Goal: Use online tool/utility: Utilize a website feature to perform a specific function

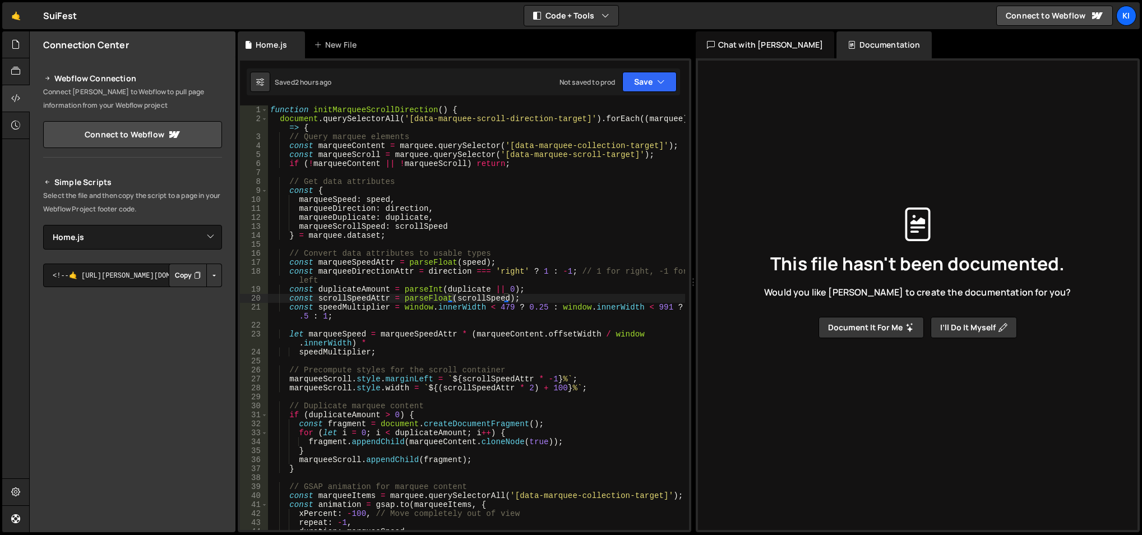
select select "47223"
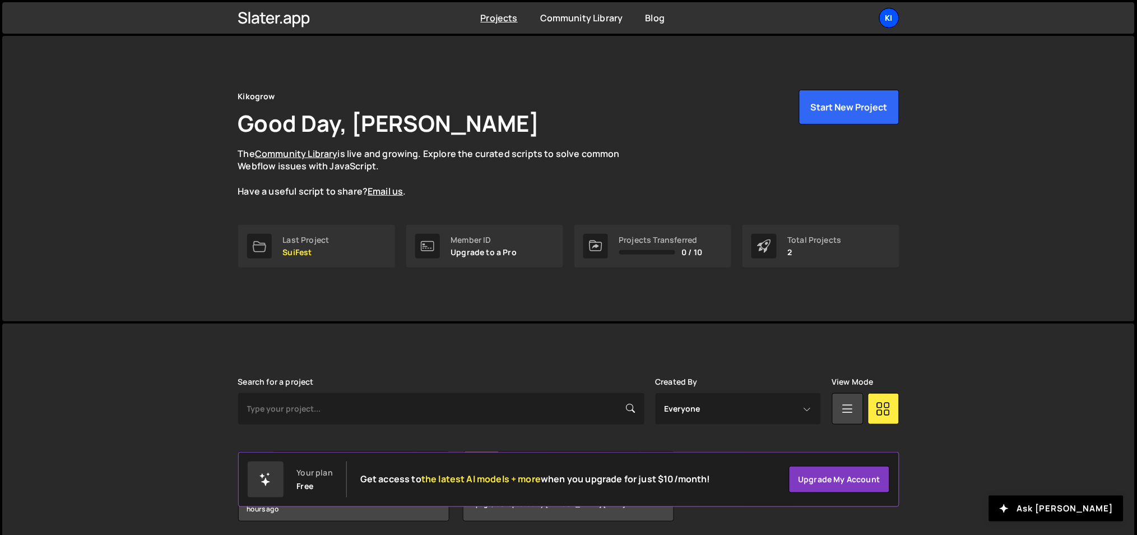
click at [889, 17] on div "Ki" at bounding box center [889, 18] width 20 height 20
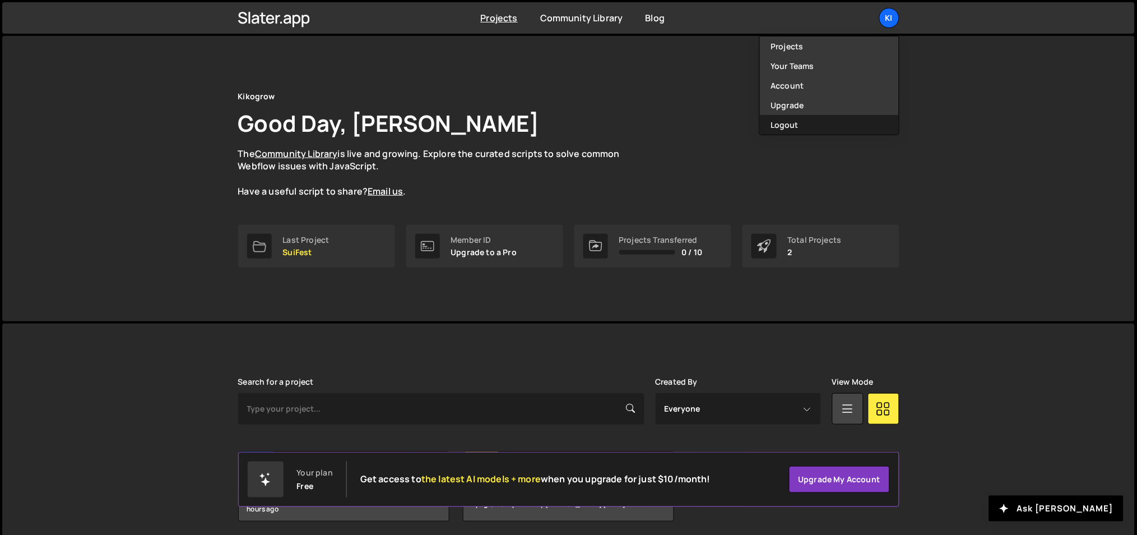
click at [823, 128] on button "Logout" at bounding box center [829, 125] width 139 height 20
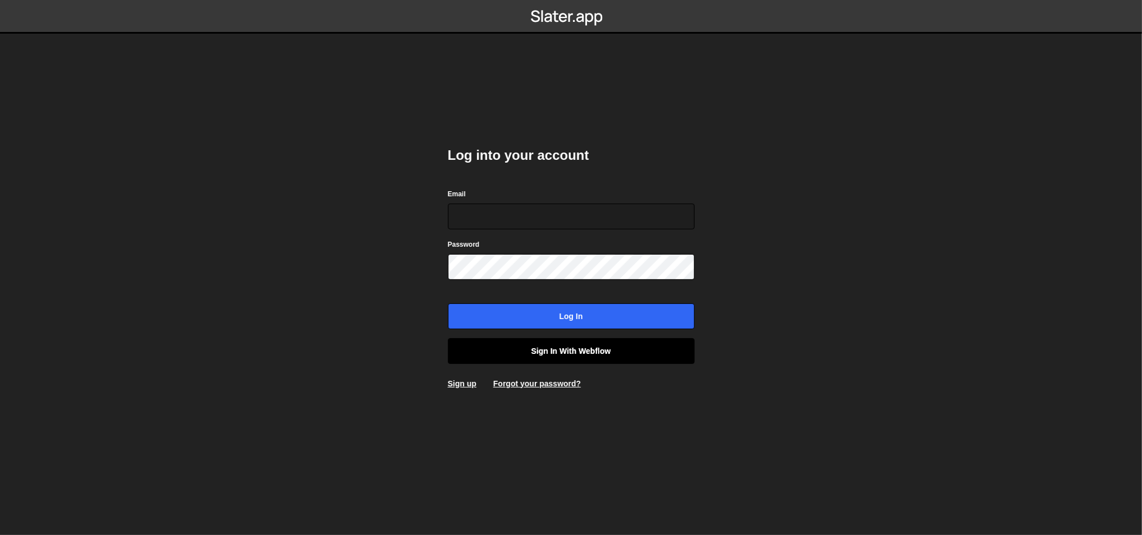
type input "ognjen@flowhivedigital.com"
click at [634, 351] on link "Sign in with Webflow" at bounding box center [571, 351] width 247 height 26
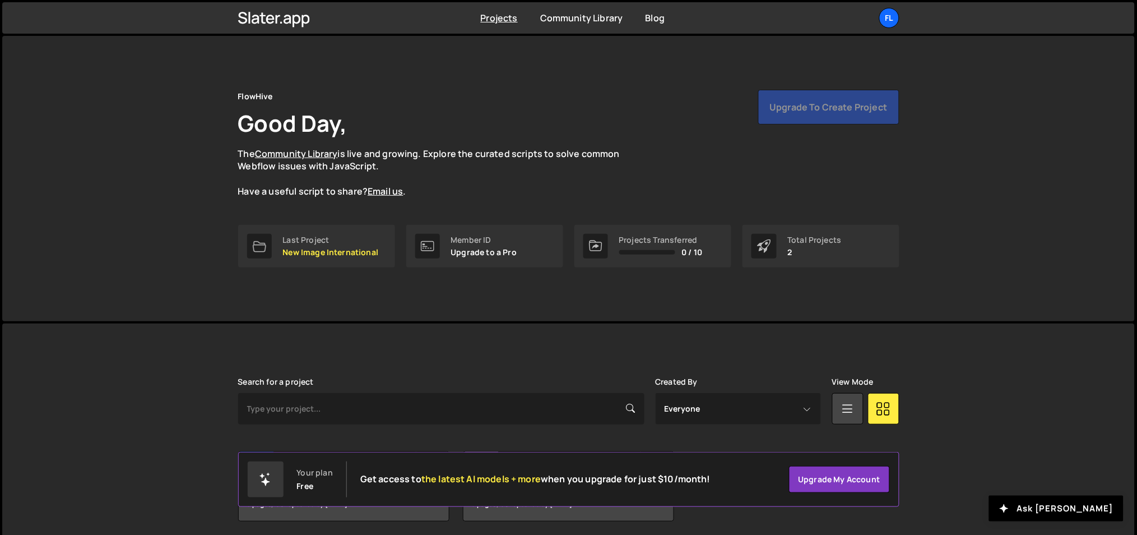
click at [999, 415] on div "[PERSON_NAME] is designed for desktop use. Please use a larger screen to access…" at bounding box center [568, 449] width 1133 height 252
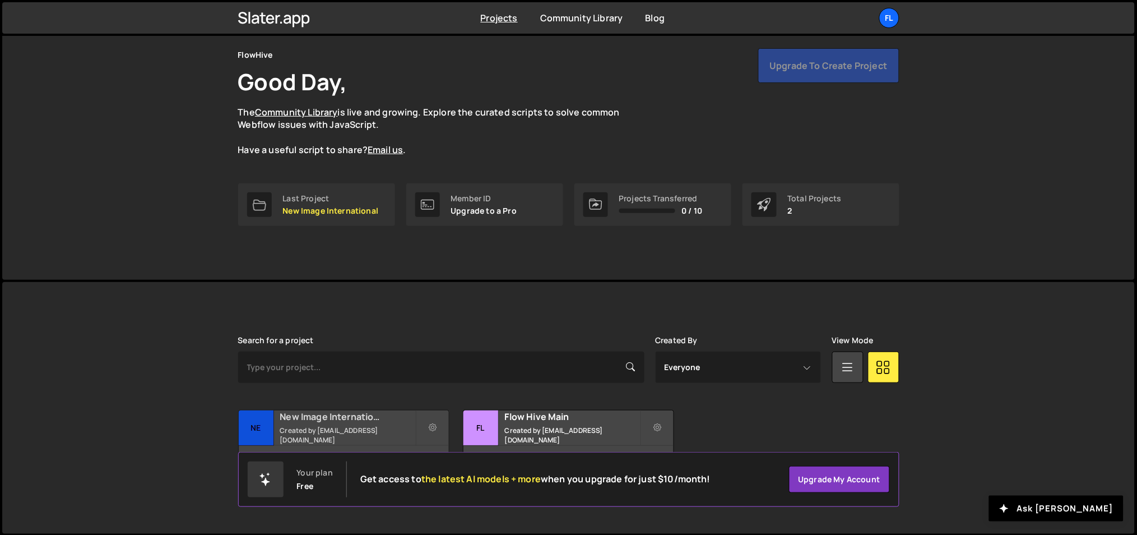
click at [341, 427] on div "New Image International Created by [EMAIL_ADDRESS][DOMAIN_NAME]" at bounding box center [344, 427] width 210 height 35
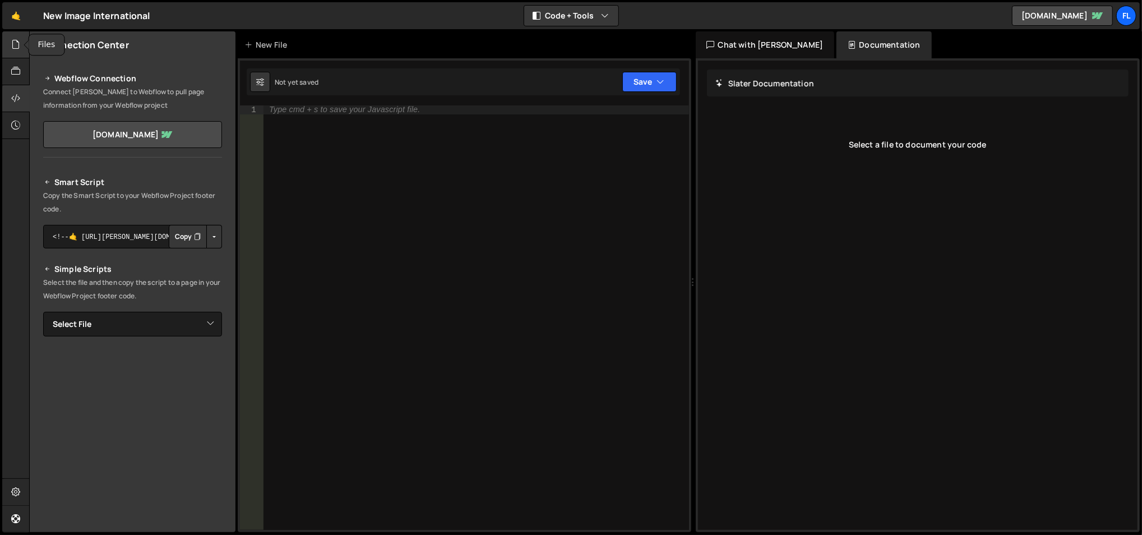
click at [18, 43] on icon at bounding box center [15, 44] width 9 height 12
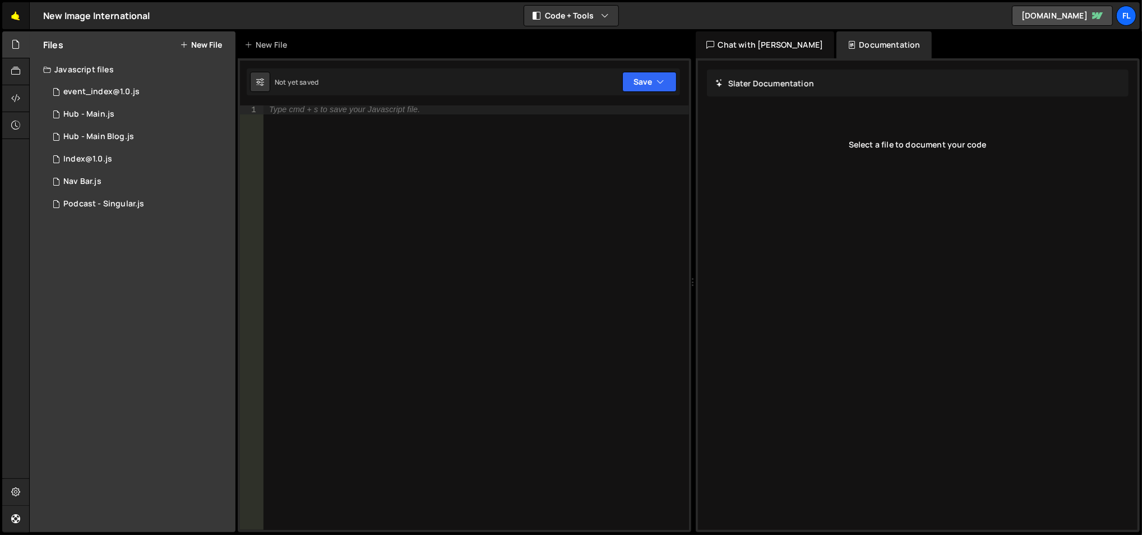
click at [23, 15] on link "🤙" at bounding box center [15, 15] width 27 height 27
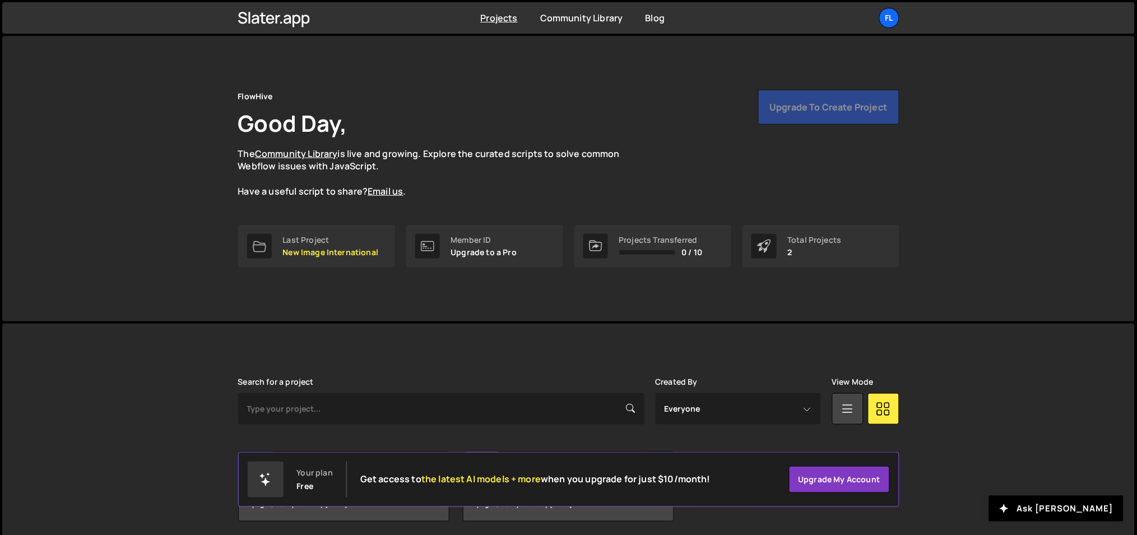
scroll to position [41, 0]
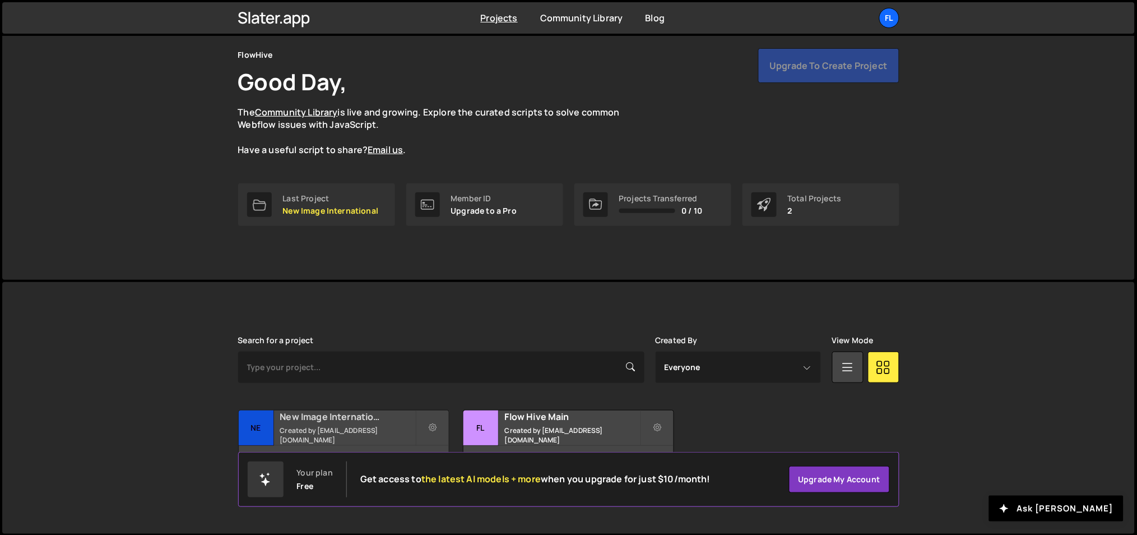
click at [342, 423] on h2 "New Image International" at bounding box center [347, 416] width 135 height 12
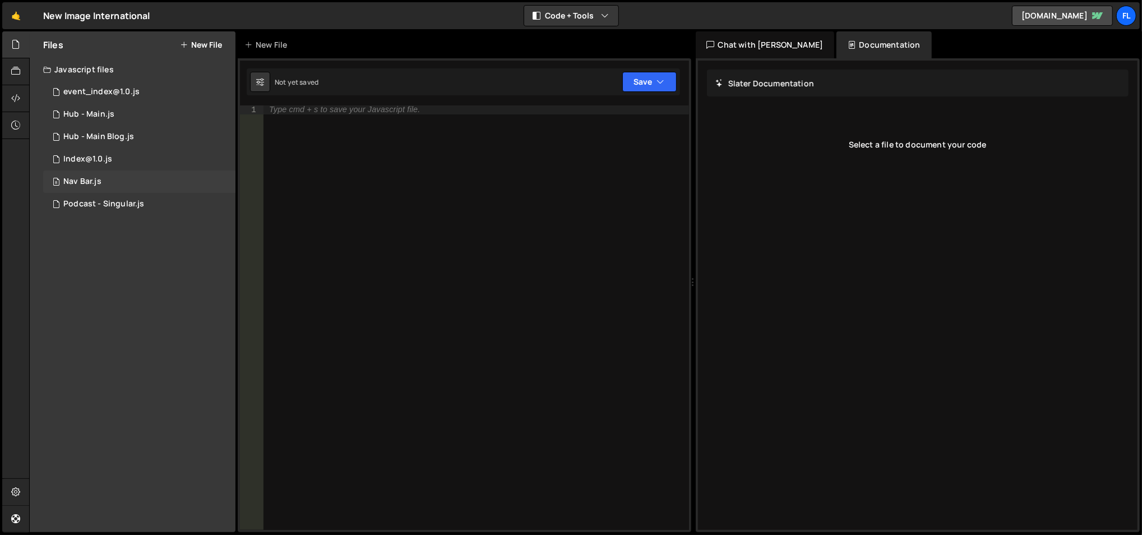
click at [140, 180] on div "8 Nav Bar.js 0" at bounding box center [139, 181] width 192 height 22
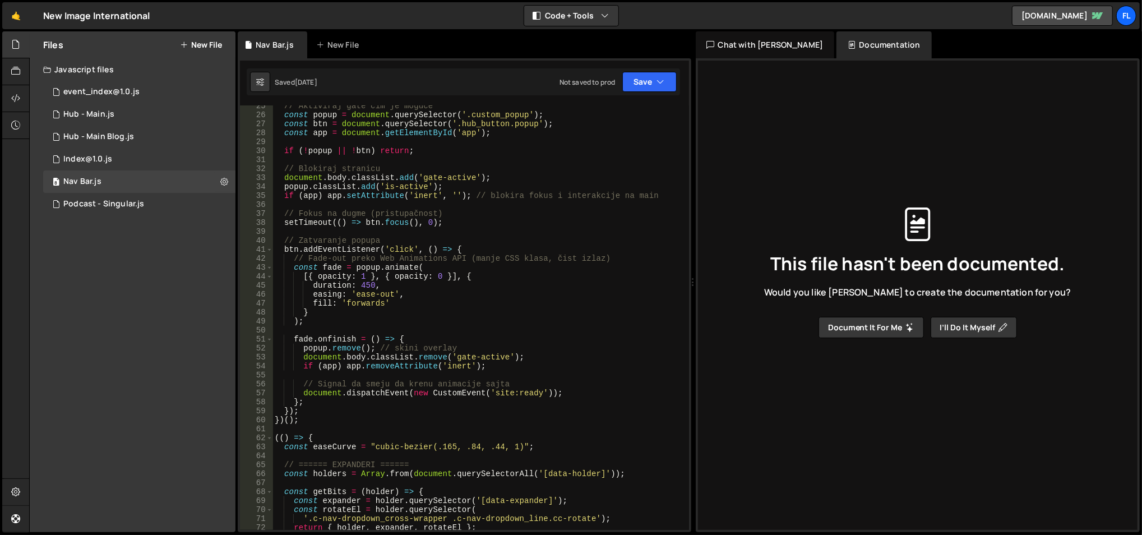
scroll to position [220, 0]
click at [121, 147] on div "2 Hub - Main Blog.js 0" at bounding box center [139, 137] width 192 height 22
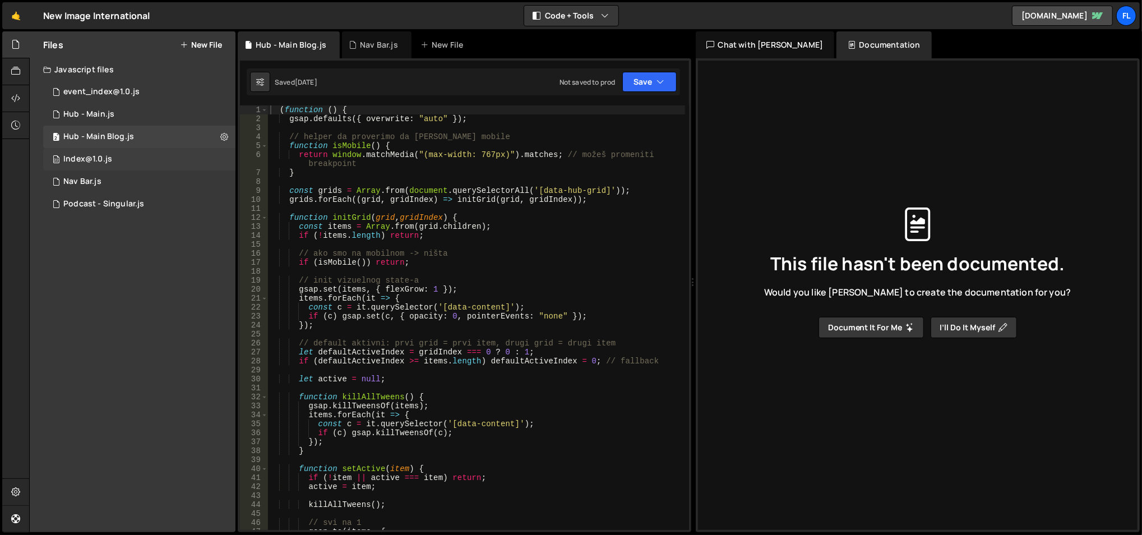
click at [120, 156] on div "22 Index@1.0.js 0" at bounding box center [139, 159] width 192 height 22
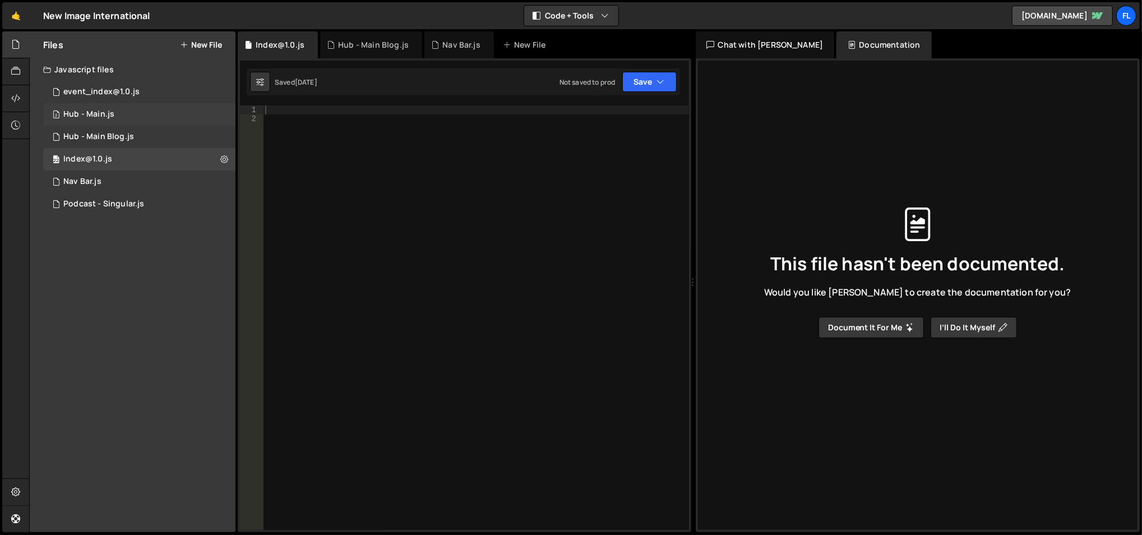
click at [138, 119] on div "2 Hub - Main.js 0" at bounding box center [139, 114] width 192 height 22
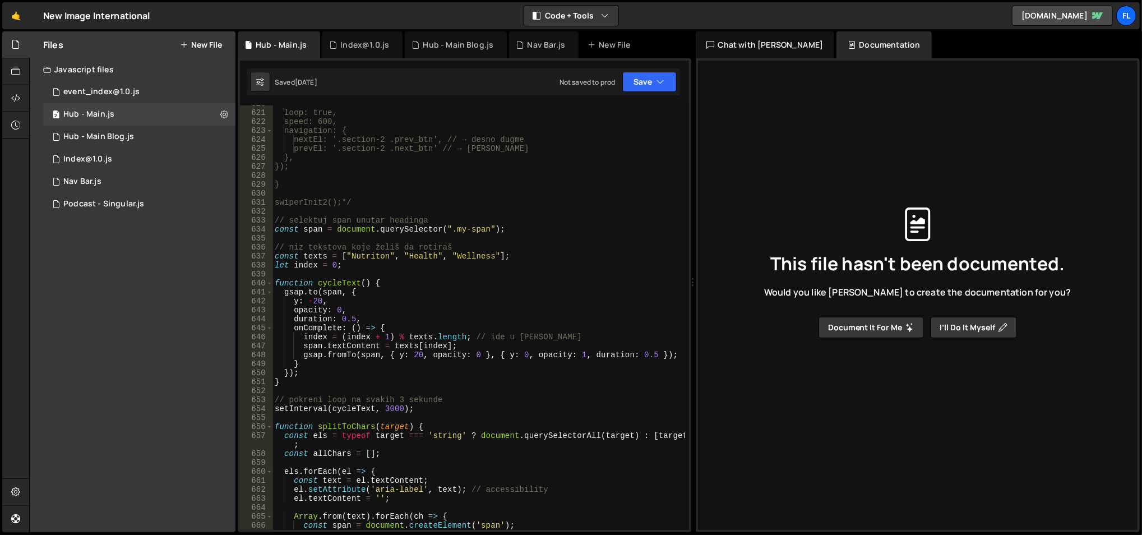
scroll to position [5768, 0]
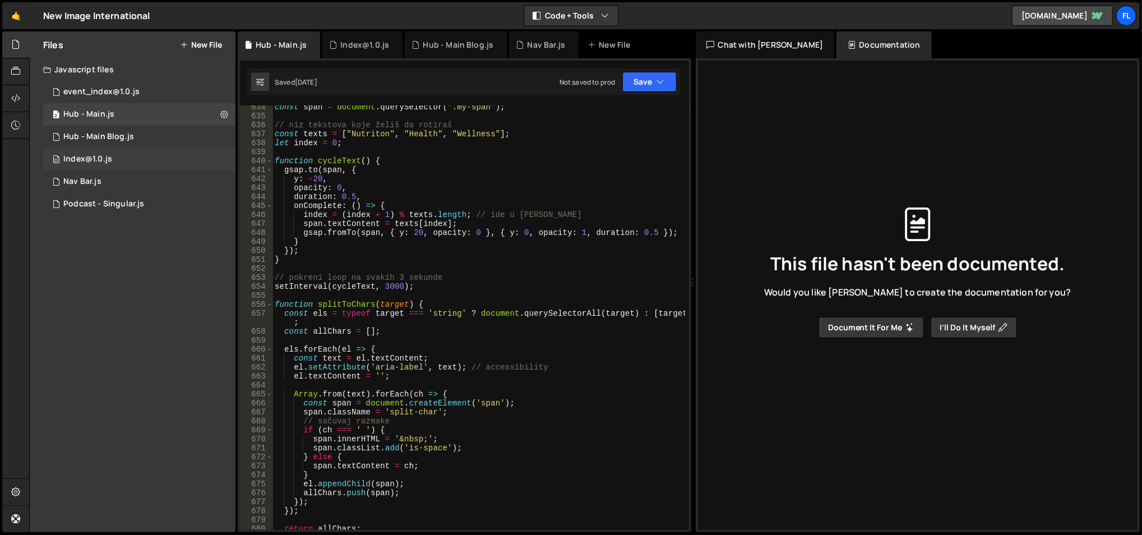
click at [153, 166] on div "22 Index@1.0.js 0" at bounding box center [139, 159] width 192 height 22
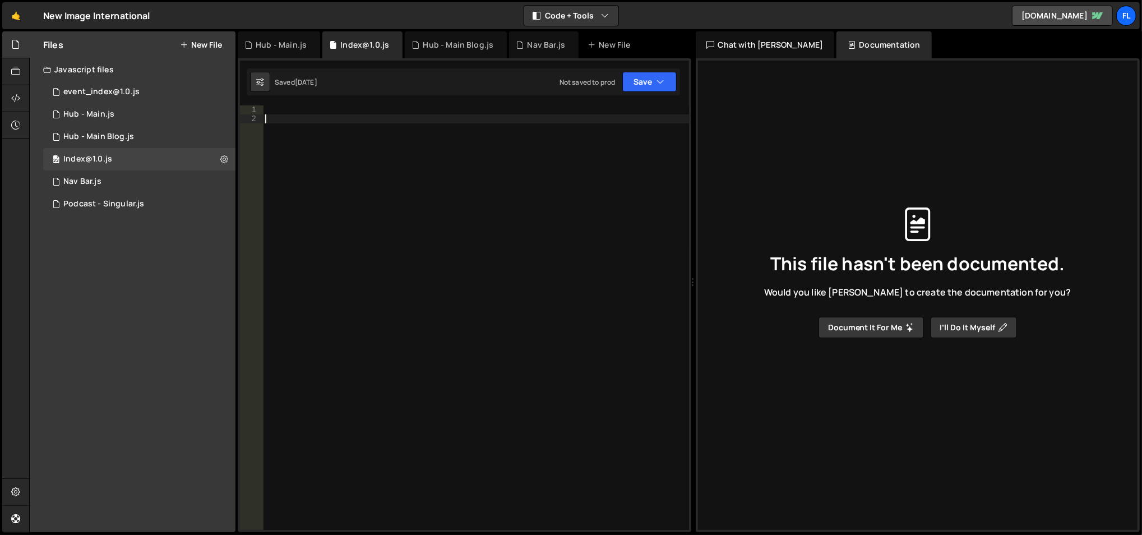
click at [419, 245] on div at bounding box center [476, 326] width 426 height 443
click at [128, 185] on div "8 Nav Bar.js 0" at bounding box center [139, 181] width 192 height 22
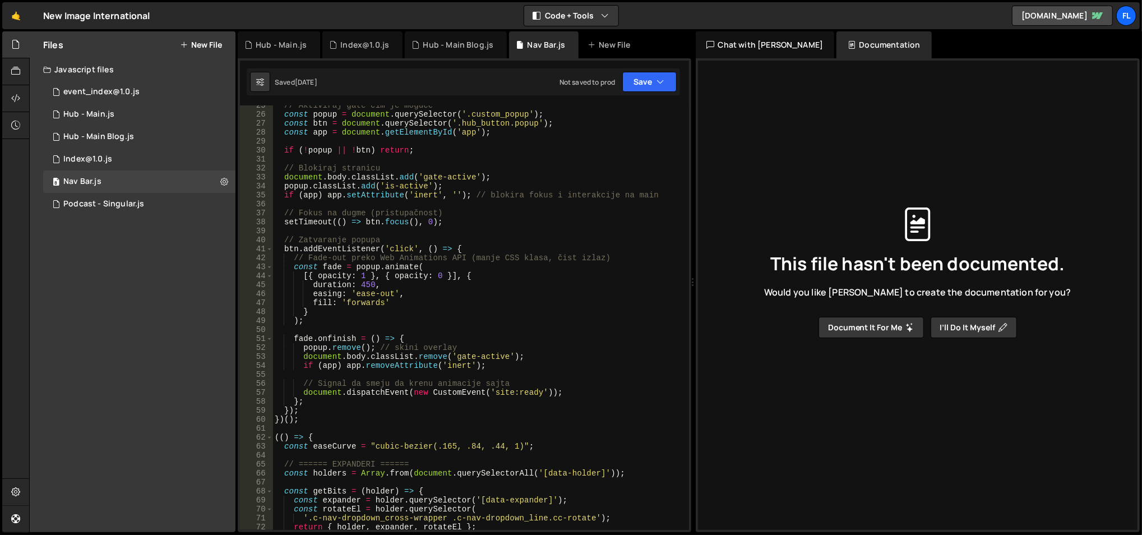
type textarea "if (app) app.setAttribute('inert', ''); // blokira fokus i interakcije na main"
click at [444, 198] on div "// Aktiviraj gate čim je moguće const popup = document . querySelector ( '.cust…" at bounding box center [478, 322] width 413 height 443
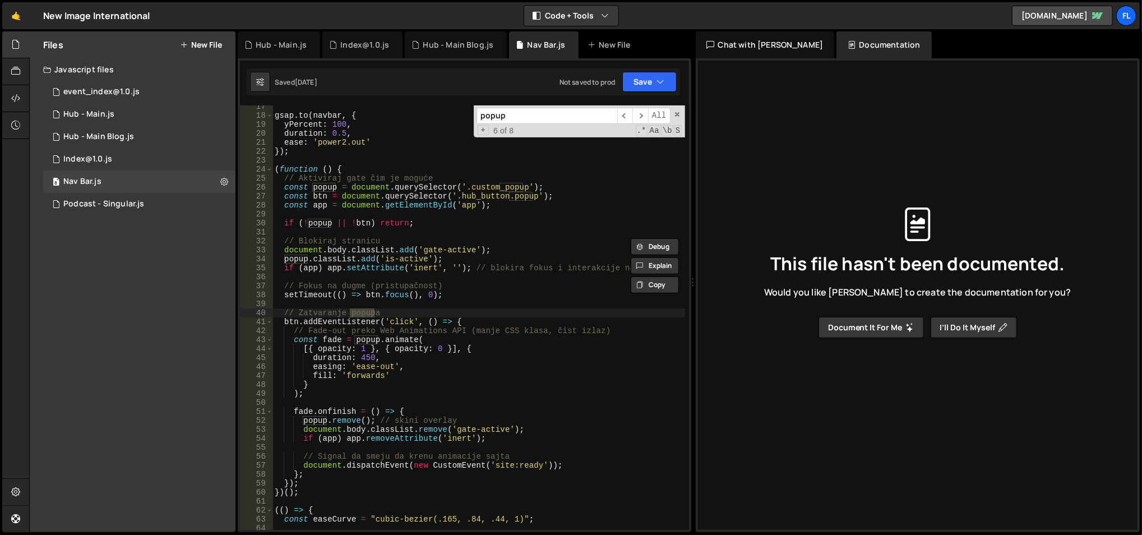
scroll to position [146, 0]
type input "popup"
click at [395, 171] on div "gsap . to ( navbar , { yPercent : 100 , duration : 0.5 , ease : 'power2.out' })…" at bounding box center [478, 324] width 413 height 443
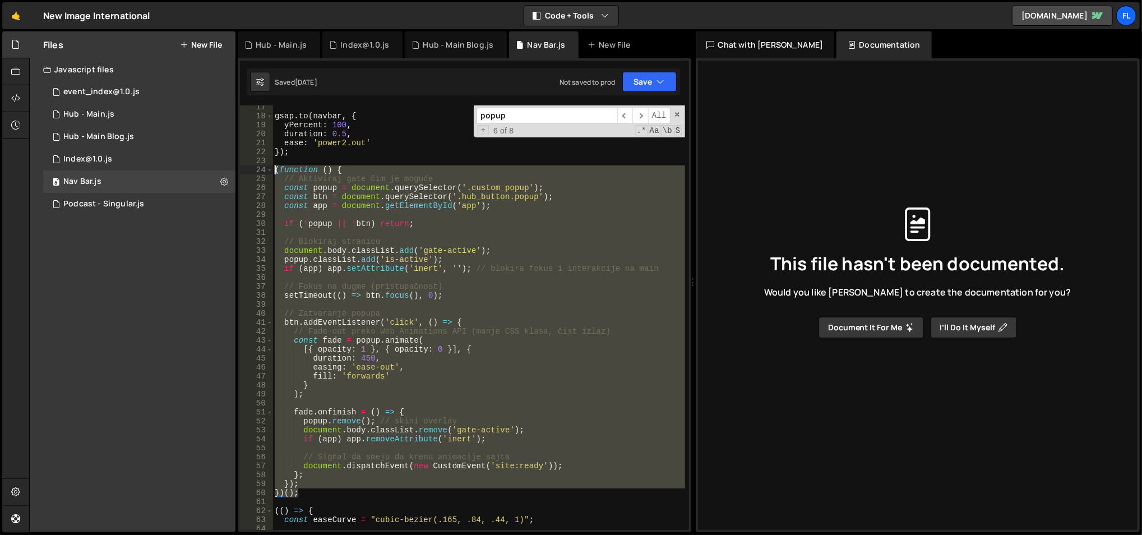
drag, startPoint x: 309, startPoint y: 491, endPoint x: 275, endPoint y: 169, distance: 323.4
click at [275, 169] on div "gsap . to ( navbar , { yPercent : 100 , duration : 0.5 , ease : 'power2.out' })…" at bounding box center [478, 324] width 413 height 443
type textarea "(function () { // Aktiviraj gate čim je moguće"
paste textarea
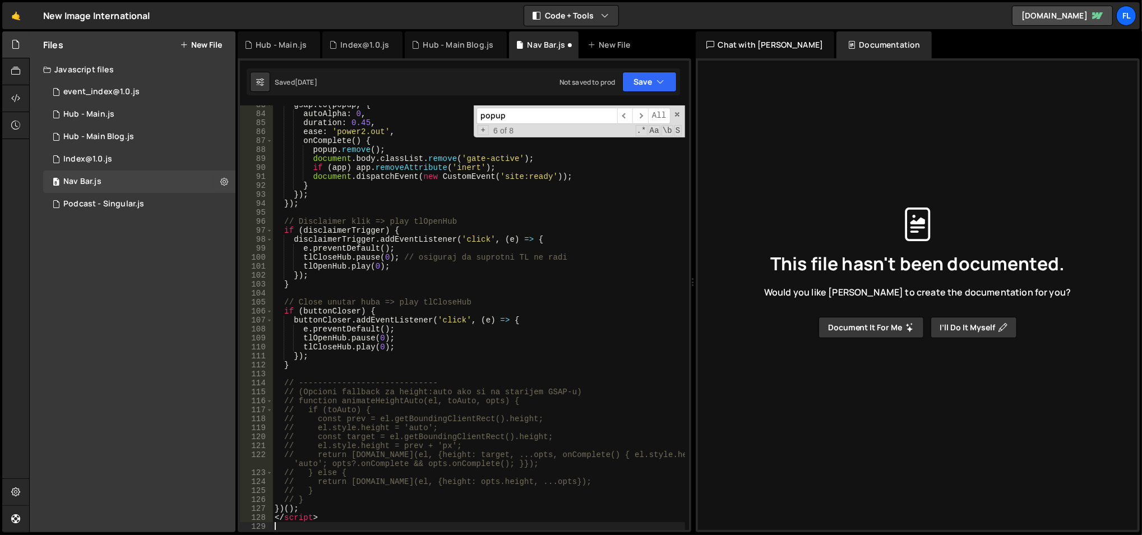
scroll to position [776, 0]
click at [306, 518] on div "gsap . to ( popup , { autoAlpha : 0 , duration : 0.45 , ease : 'power2.out' , o…" at bounding box center [478, 321] width 413 height 443
type textarea "</script>"
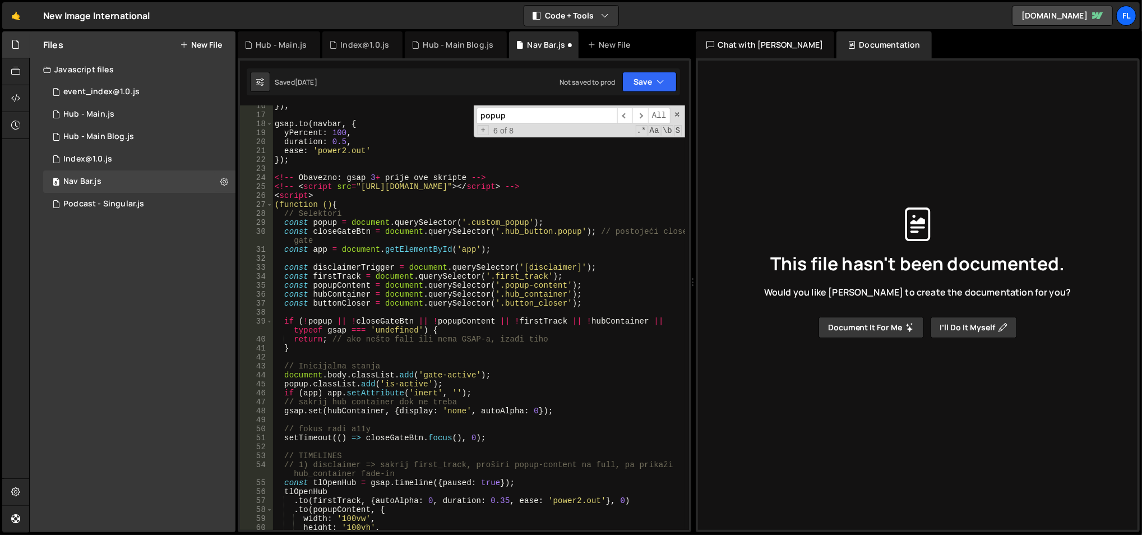
scroll to position [130, 0]
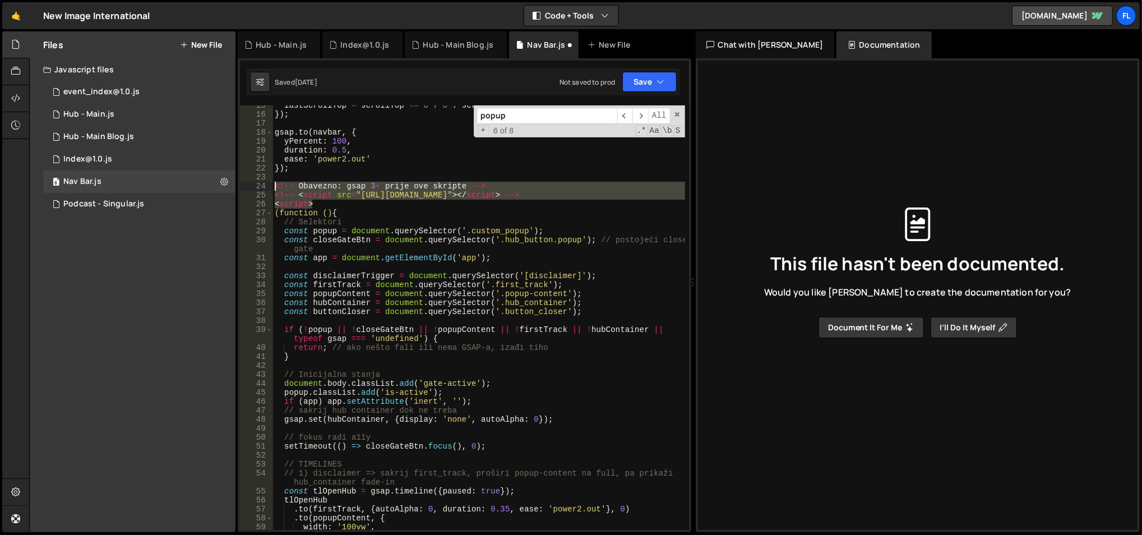
drag, startPoint x: 315, startPoint y: 201, endPoint x: 269, endPoint y: 183, distance: 50.1
click at [269, 183] on div "15 16 17 18 19 20 21 22 23 24 25 26 27 28 29 30 31 32 33 34 35 36 37 38 39 40 4…" at bounding box center [464, 317] width 449 height 424
type textarea "<!-- Obavezno: gsap 3+ prije ove skripte --> <!-- <script src="https://cdn.jsde…"
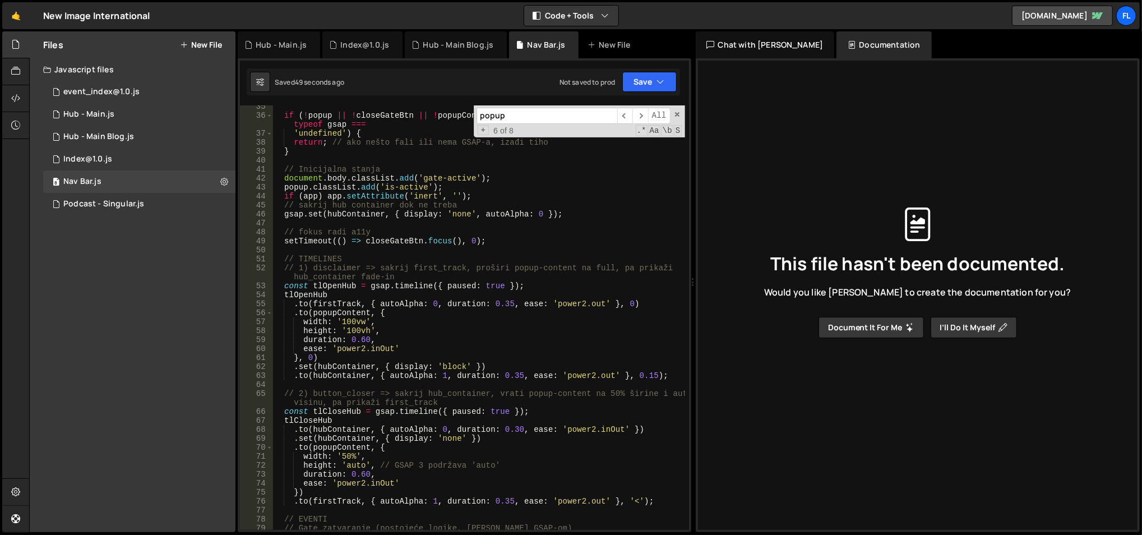
scroll to position [315, 0]
click at [336, 368] on div "if ( ! popup || ! closeGateBtn || ! popupContent || ! firstTrack || ! hubContai…" at bounding box center [478, 325] width 413 height 443
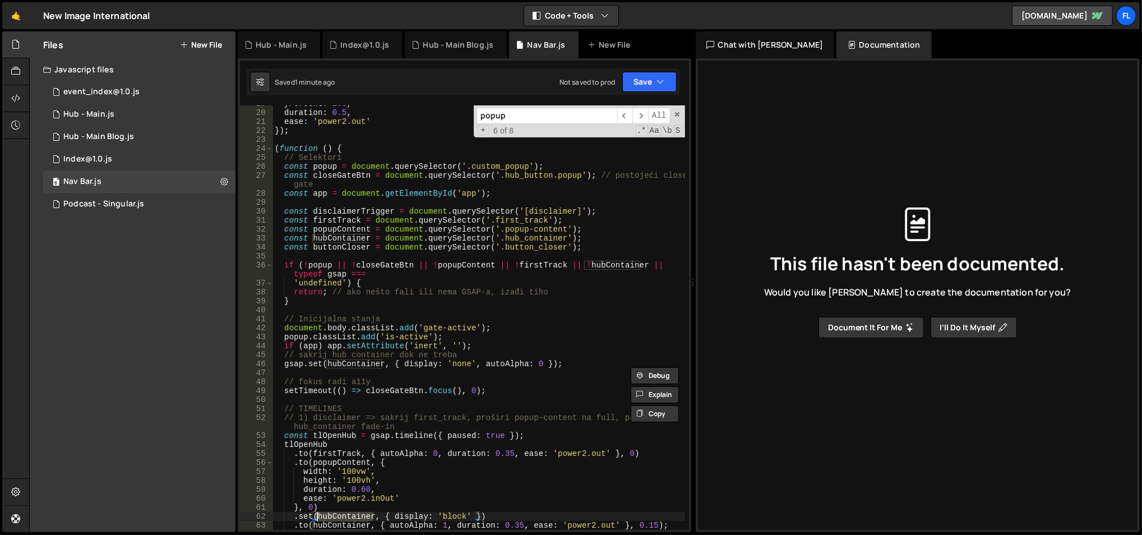
scroll to position [166, 0]
click at [563, 236] on div "yPercent : 100 , duration : 0.5 , ease : 'power2.out' }) ; ( function ( ) { // …" at bounding box center [478, 321] width 413 height 443
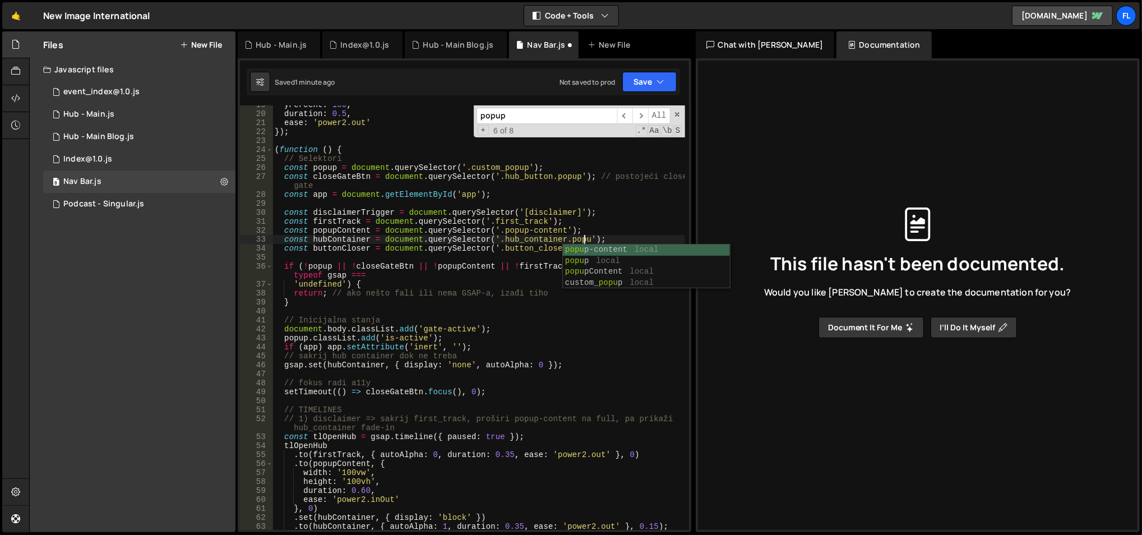
scroll to position [0, 22]
click at [600, 217] on div "yPercent : 100 , duration : 0.5 , ease : 'power2.out' }) ; ( function ( ) { // …" at bounding box center [478, 321] width 413 height 443
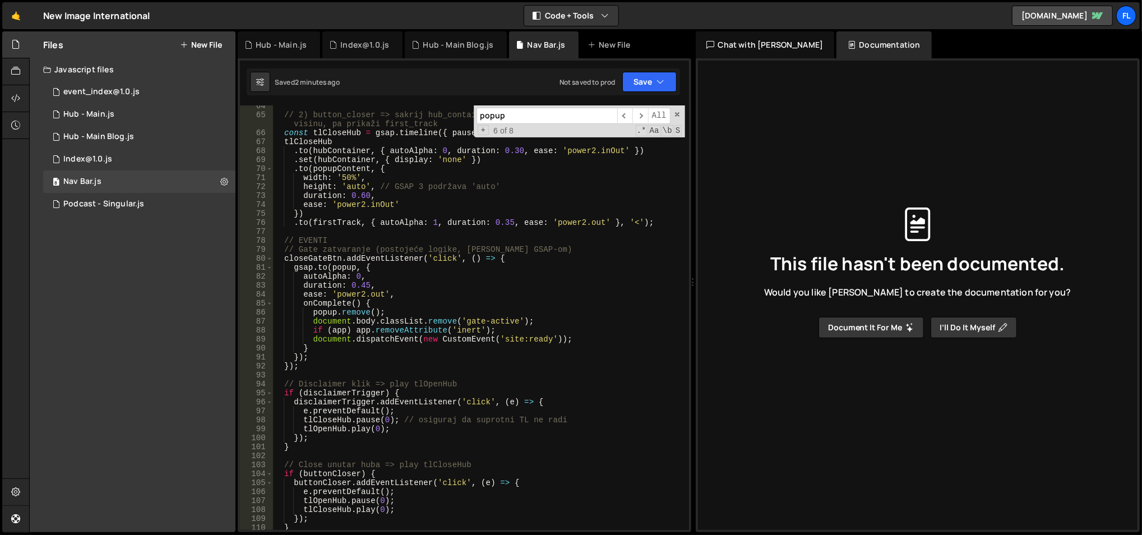
scroll to position [596, 0]
click at [282, 254] on div "// 2) button_closer => sakrij hub_container, vrati popup-content na 50% širine …" at bounding box center [478, 322] width 413 height 443
type textarea "closeGateBtn.addEventListener('click', () => {"
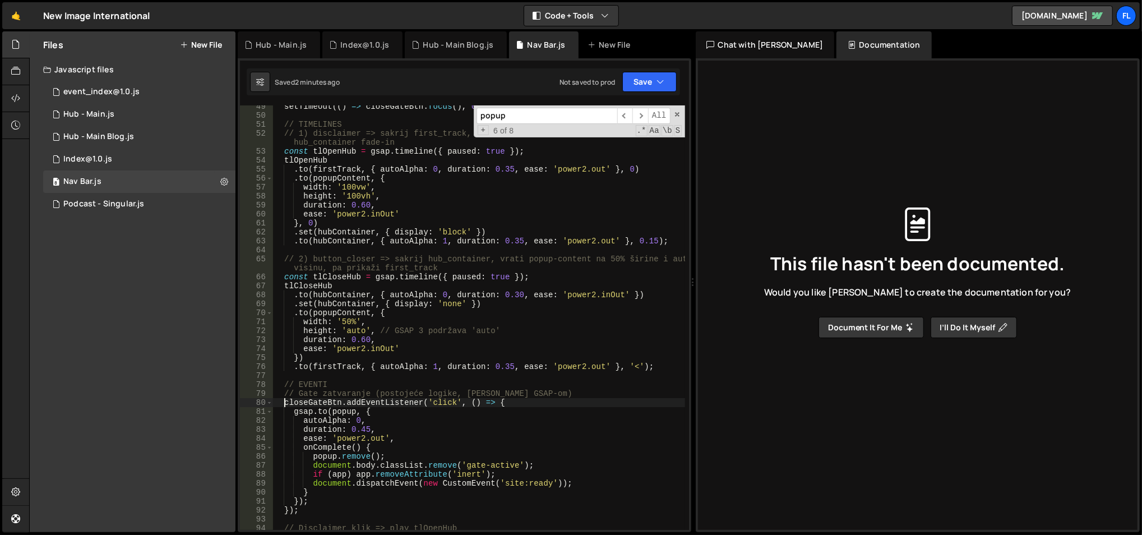
scroll to position [451, 0]
